Goal: Task Accomplishment & Management: Complete application form

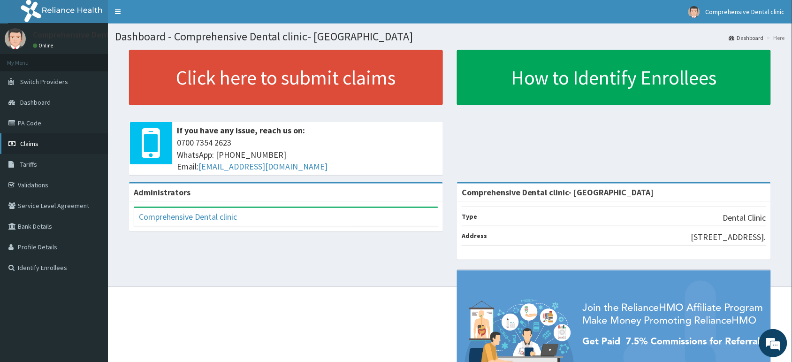
click at [88, 142] on link "Claims" at bounding box center [54, 143] width 108 height 21
click at [36, 127] on link "PA Code" at bounding box center [54, 123] width 108 height 21
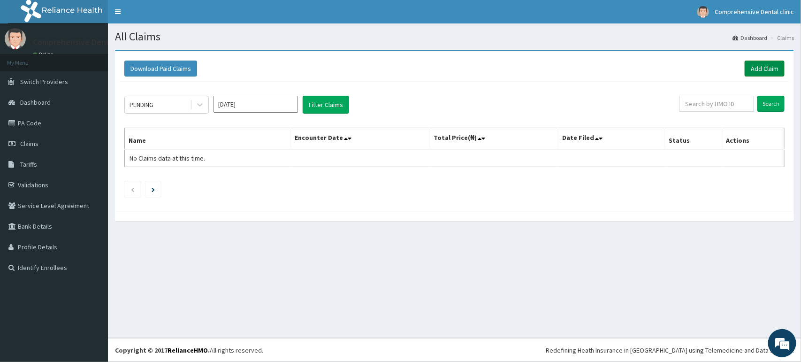
click at [773, 71] on link "Add Claim" at bounding box center [764, 69] width 40 height 16
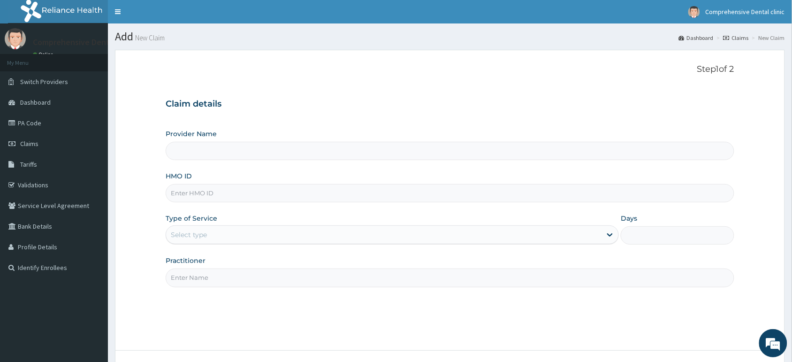
click at [259, 146] on input "Provider Name" at bounding box center [450, 151] width 568 height 18
type input "Comprehensive Dental clinic- Makurdi"
paste input "API/10066/A"
type input "API/10066/A"
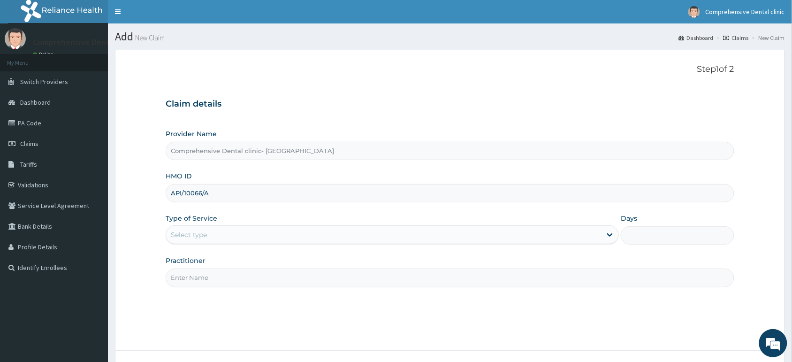
drag, startPoint x: 204, startPoint y: 191, endPoint x: 219, endPoint y: 228, distance: 40.2
click at [219, 228] on div "Select type" at bounding box center [383, 234] width 435 height 15
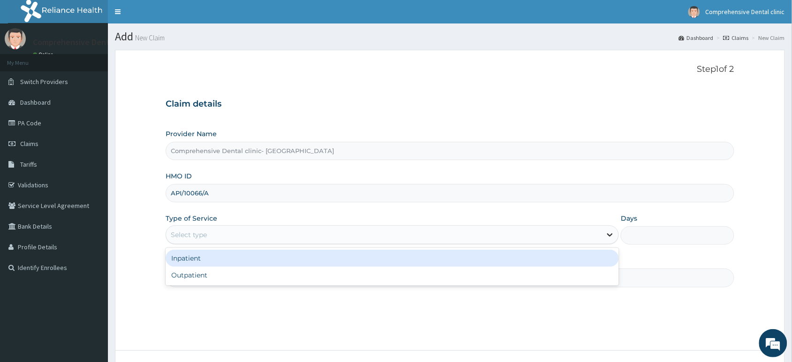
click at [602, 230] on div at bounding box center [609, 234] width 17 height 17
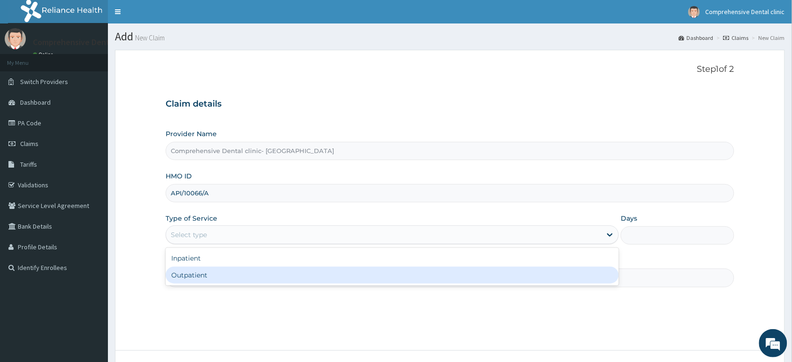
click at [414, 283] on div "Outpatient" at bounding box center [392, 274] width 453 height 17
type input "1"
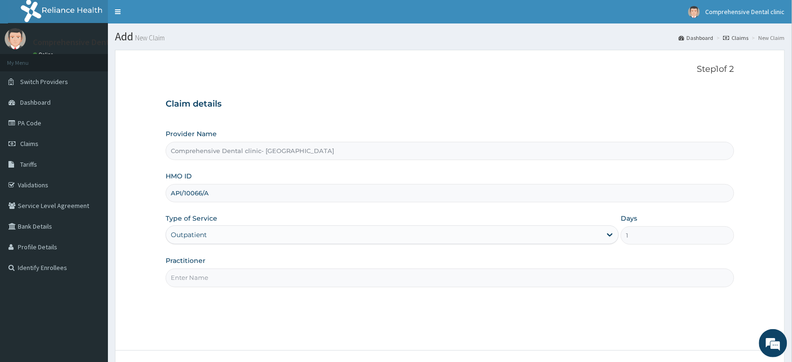
click at [215, 280] on input "Practitioner" at bounding box center [450, 277] width 568 height 18
type input "Ojeikere"
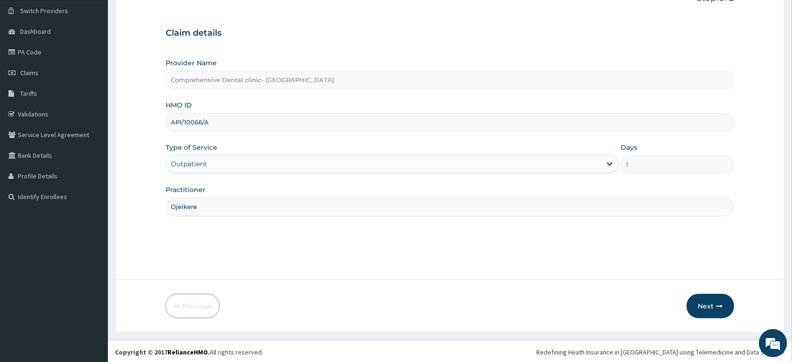
scroll to position [73, 0]
click at [695, 298] on button "Next" at bounding box center [710, 304] width 47 height 24
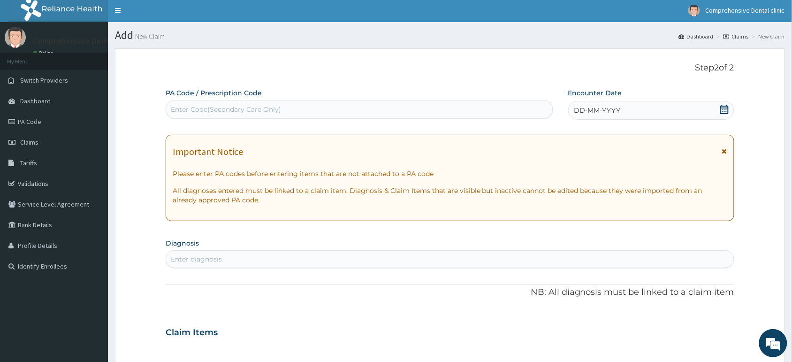
scroll to position [0, 0]
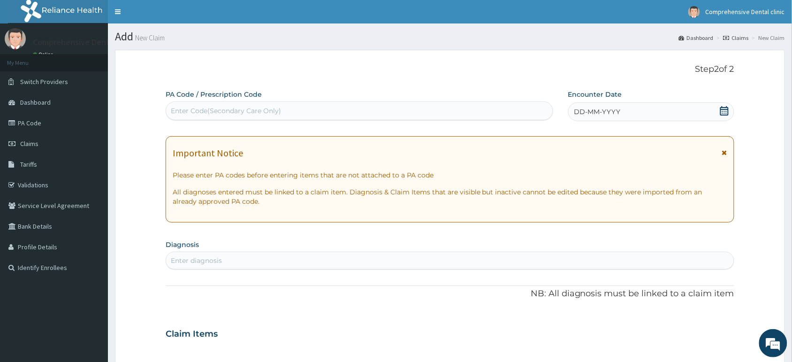
click at [280, 102] on div "Enter Code(Secondary Care Only)" at bounding box center [359, 110] width 387 height 19
click at [280, 103] on div "Enter Code(Secondary Care Only)" at bounding box center [359, 110] width 387 height 19
paste input "PA/851038"
type input "PA/851038"
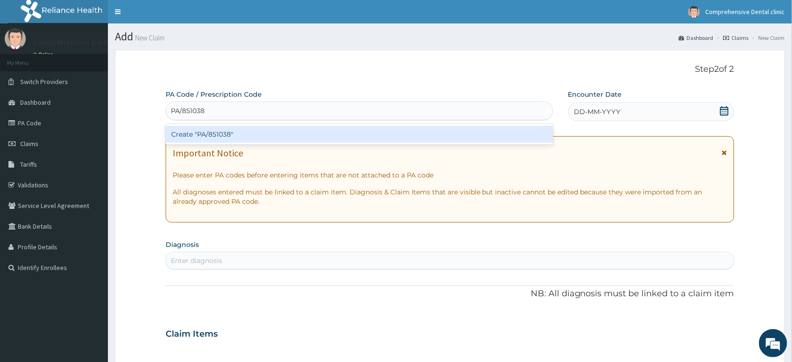
click at [277, 135] on div "Create "PA/851038"" at bounding box center [359, 134] width 387 height 17
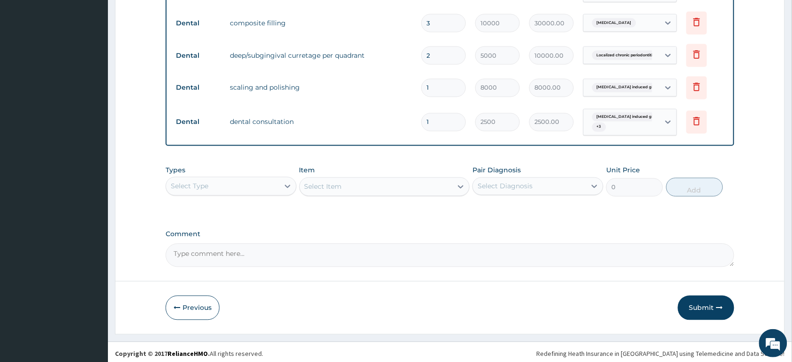
scroll to position [444, 0]
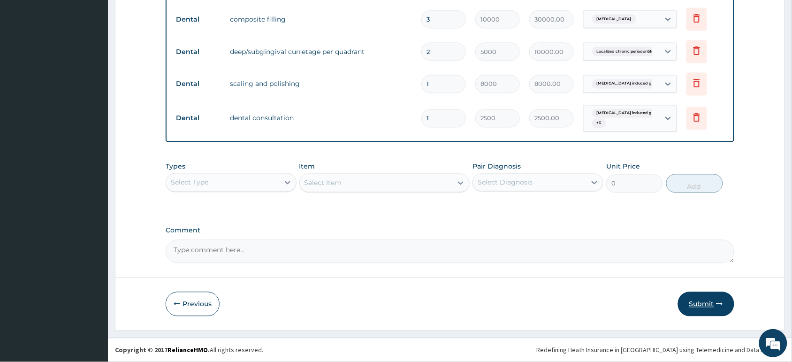
click at [705, 302] on button "Submit" at bounding box center [706, 304] width 56 height 24
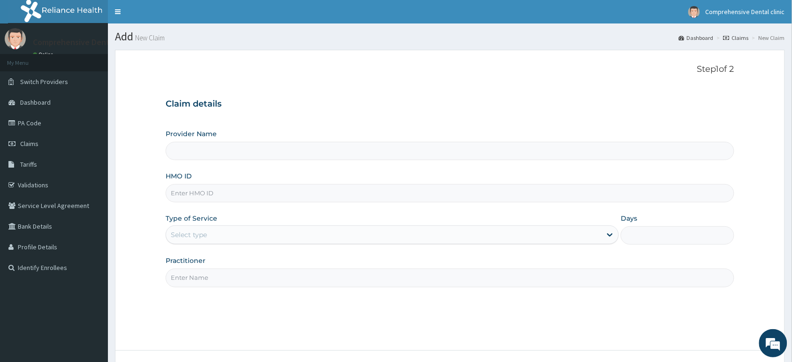
scroll to position [73, 0]
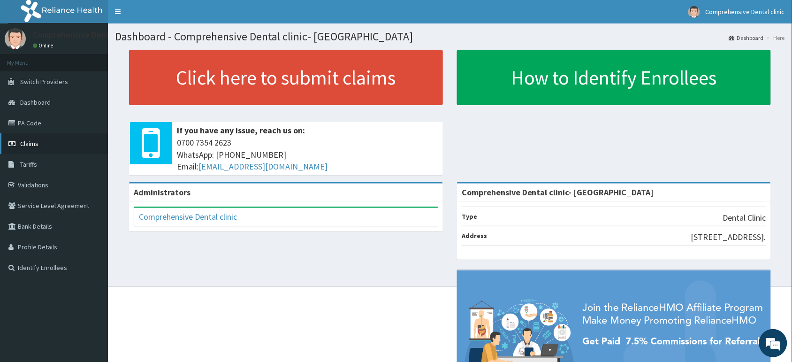
click at [62, 135] on link "Claims" at bounding box center [54, 143] width 108 height 21
